Goal: Entertainment & Leisure: Consume media (video, audio)

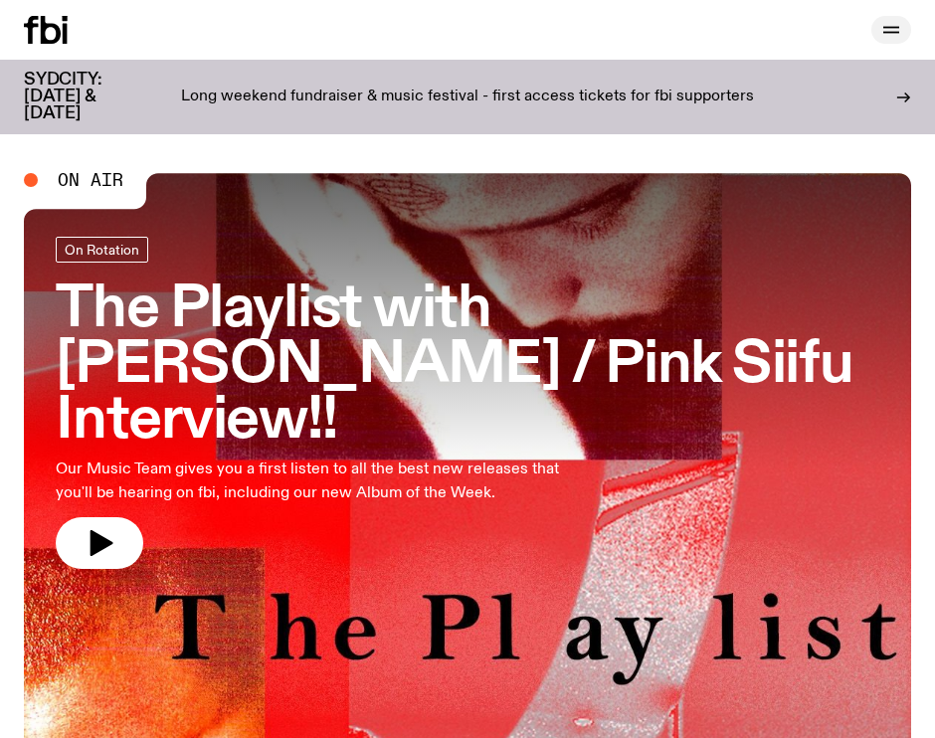
click at [804, 29] on icon "button" at bounding box center [891, 30] width 24 height 24
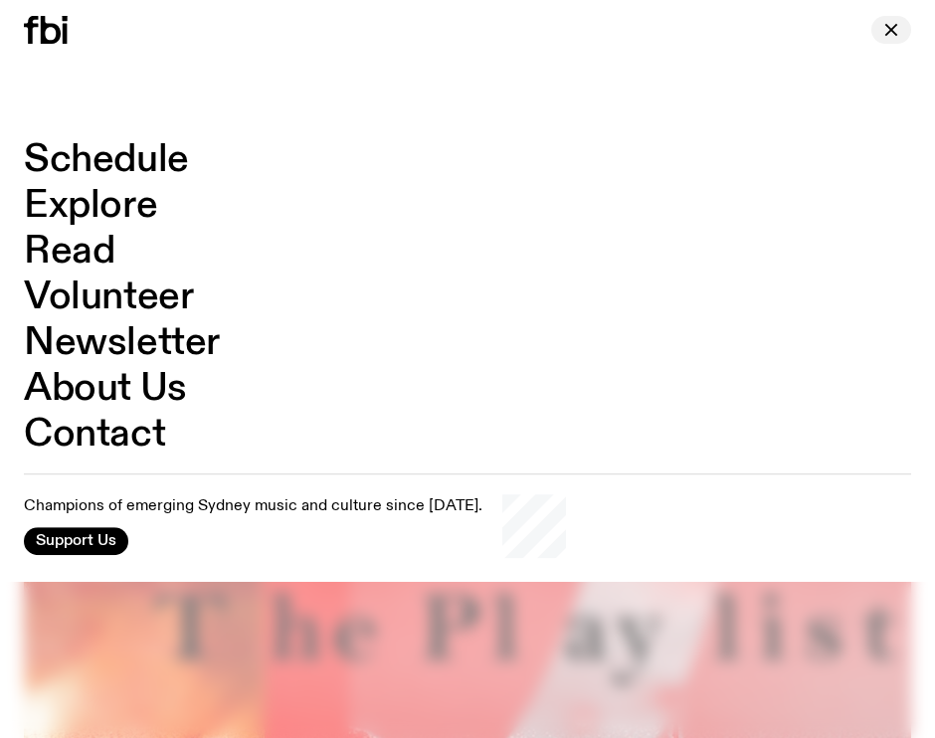
click at [804, 32] on icon "button" at bounding box center [891, 30] width 24 height 24
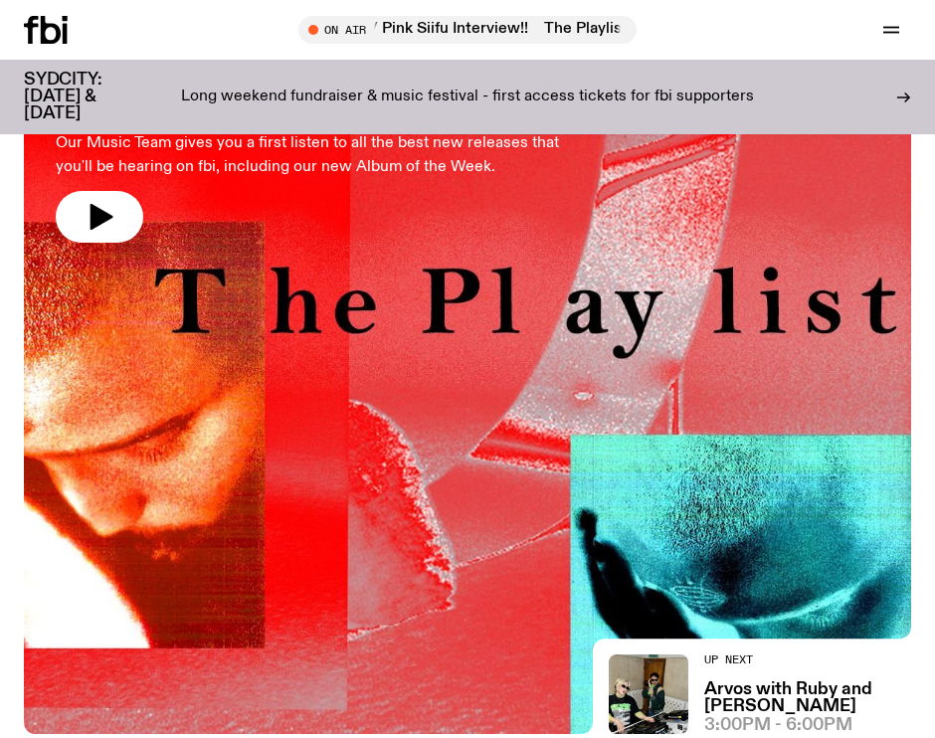
scroll to position [152, 0]
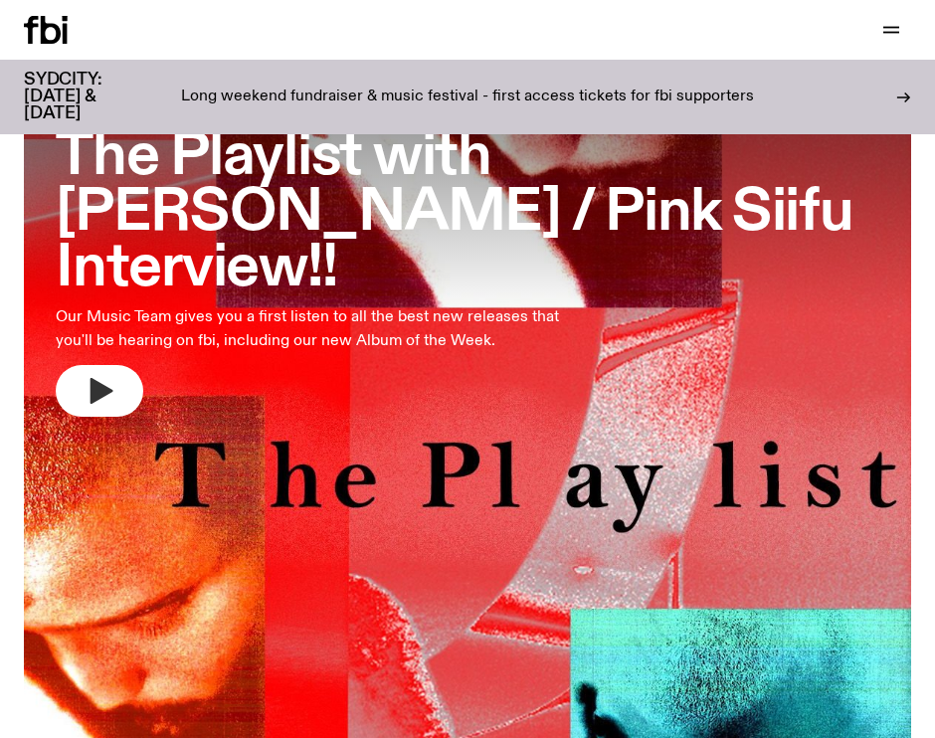
click at [125, 365] on button "button" at bounding box center [100, 391] width 88 height 52
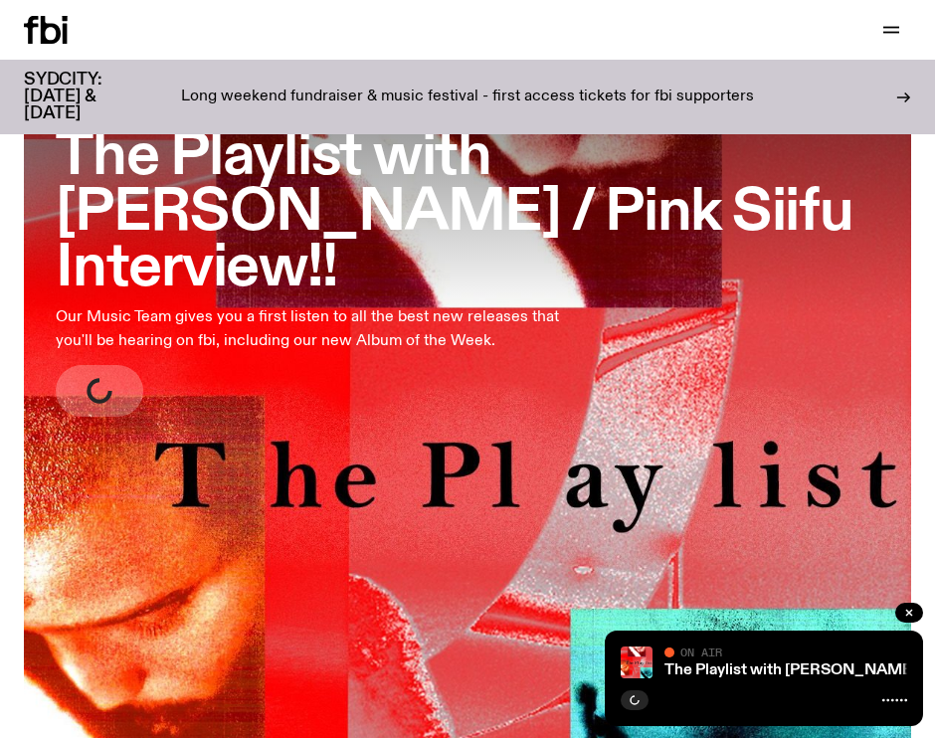
click at [751, 683] on div "The Playlist with [PERSON_NAME] / Pink Siifu Interview!! The Playlist with [PER…" at bounding box center [764, 678] width 318 height 95
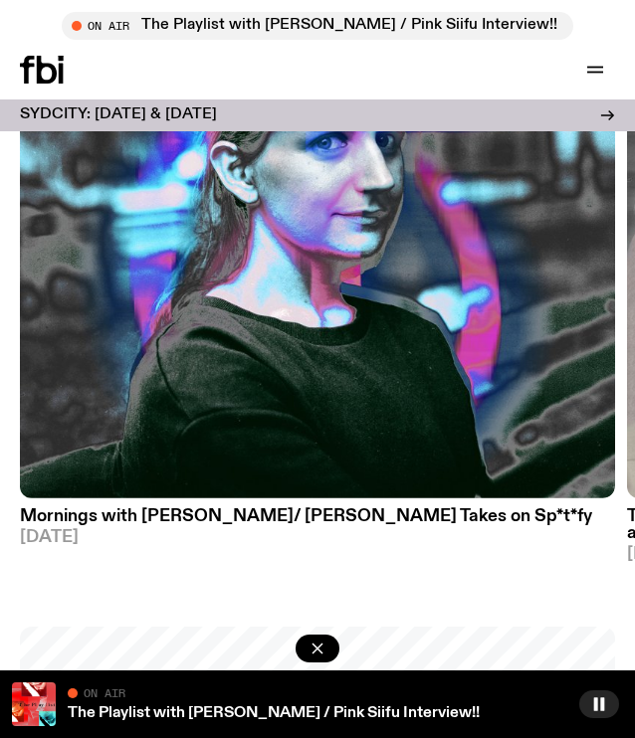
scroll to position [1559, 0]
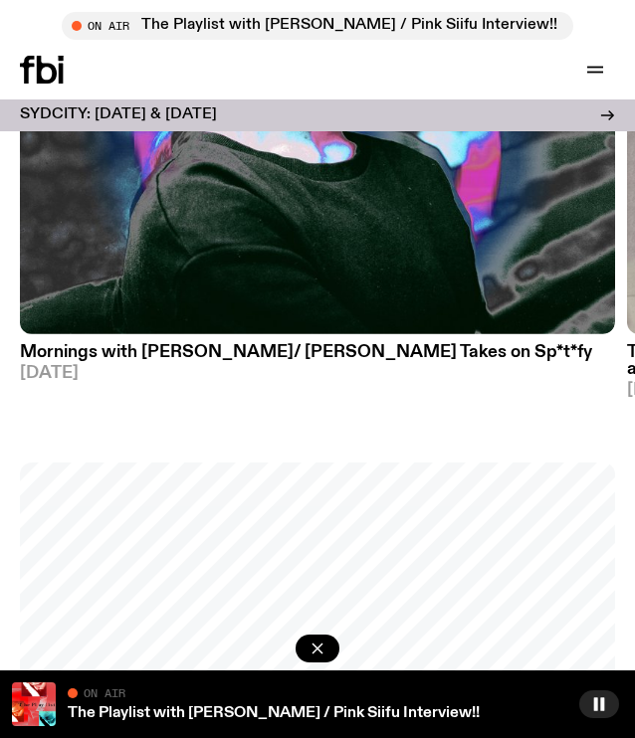
click at [271, 698] on div "On Air" at bounding box center [317, 692] width 499 height 20
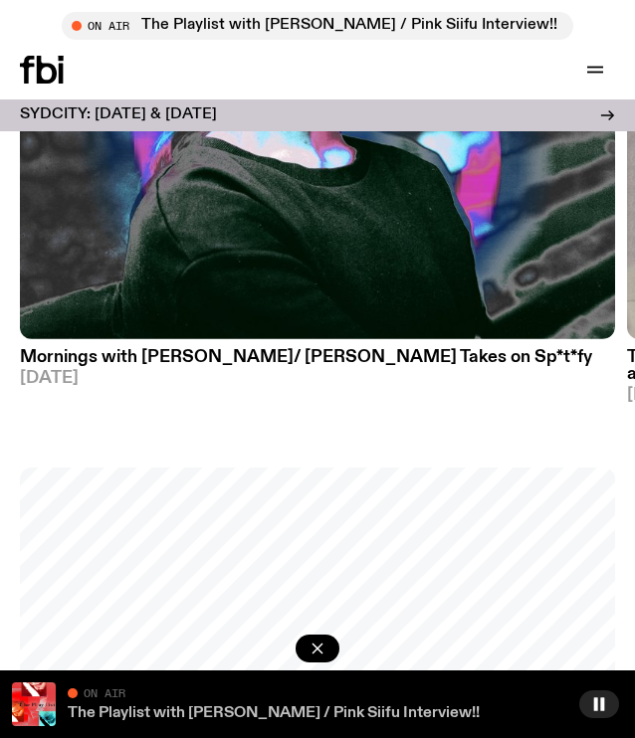
click at [275, 709] on link "The Playlist with [PERSON_NAME] / Pink Siifu Interview!!" at bounding box center [274, 713] width 412 height 16
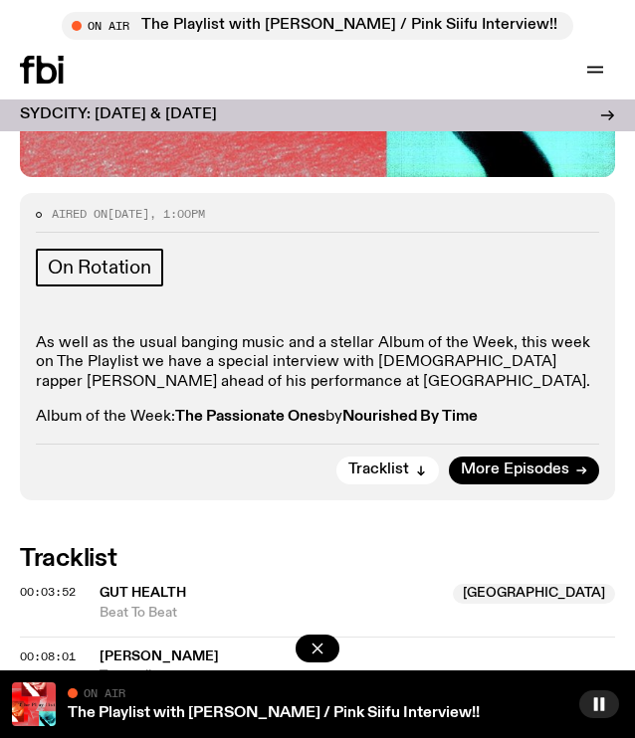
scroll to position [972, 0]
